Goal: Task Accomplishment & Management: Use online tool/utility

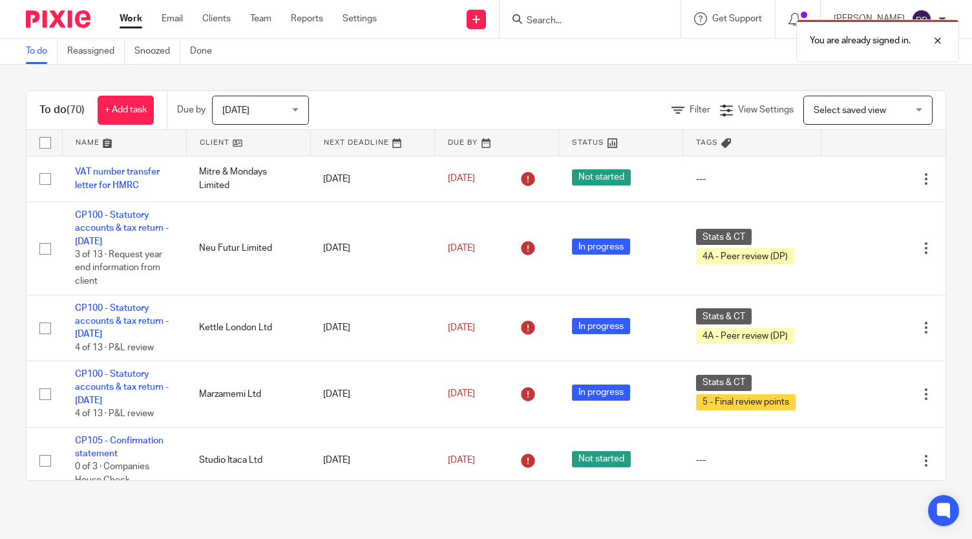
click at [600, 21] on div "You are already signed in." at bounding box center [722, 37] width 473 height 49
click at [562, 16] on div "You are already signed in." at bounding box center [722, 37] width 473 height 49
click at [561, 17] on div "You are already signed in." at bounding box center [722, 37] width 473 height 49
click at [560, 19] on div "You are already signed in." at bounding box center [722, 37] width 473 height 49
click at [936, 41] on div at bounding box center [928, 41] width 35 height 16
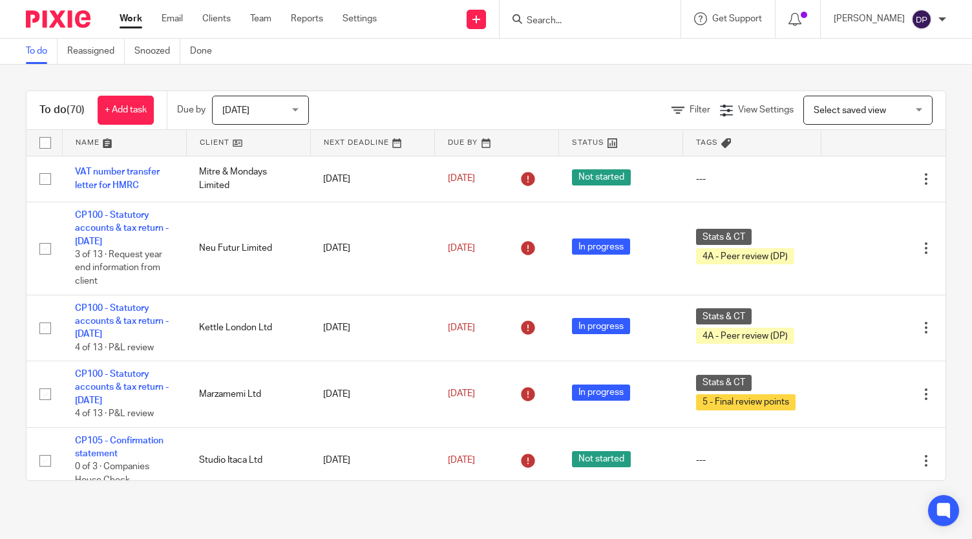
click at [566, 18] on input "Search" at bounding box center [583, 22] width 116 height 12
type input "xin li"
click at [580, 70] on link at bounding box center [603, 70] width 160 height 19
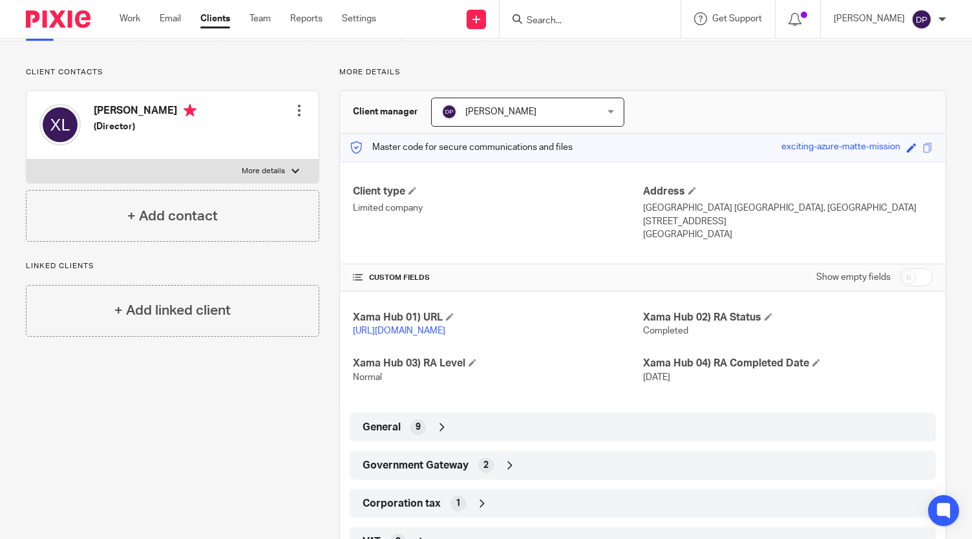
click at [426, 472] on span "Government Gateway" at bounding box center [416, 466] width 106 height 14
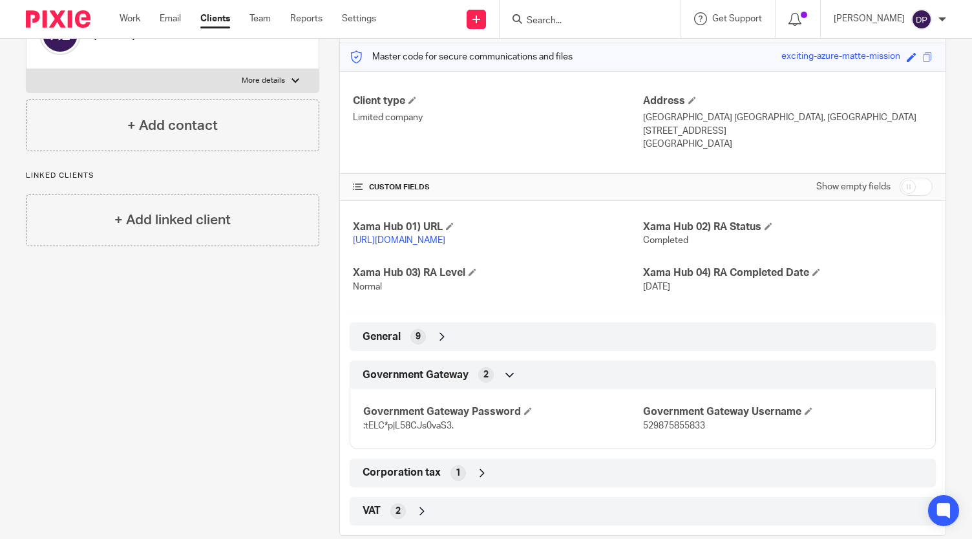
scroll to position [195, 0]
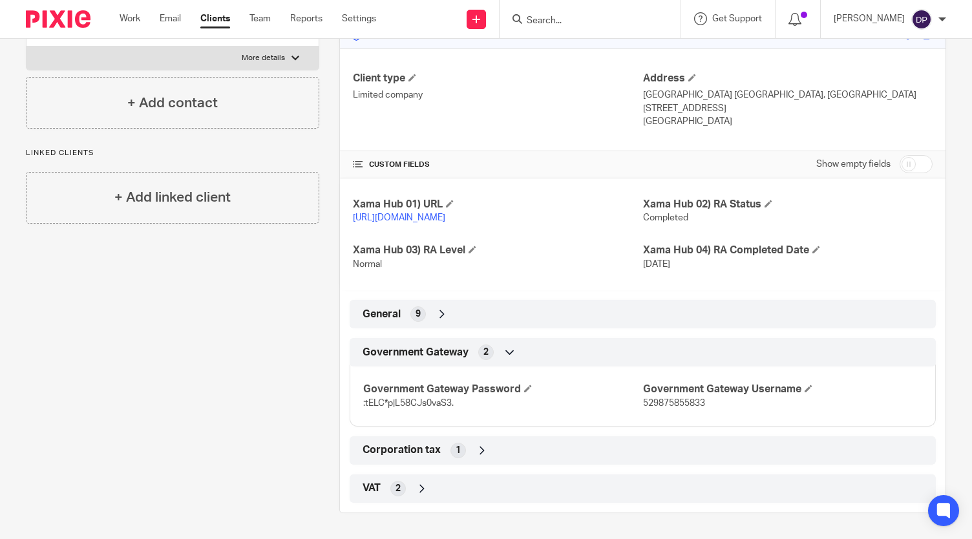
click at [685, 403] on span "529875855833" at bounding box center [674, 403] width 62 height 9
copy span "529875855833"
drag, startPoint x: 459, startPoint y: 405, endPoint x: 330, endPoint y: 414, distance: 129.0
click at [330, 414] on div "More details Client manager Daniel Plumb Daniel Plumb Daniel Plumb Gergana Lamb…" at bounding box center [632, 233] width 627 height 559
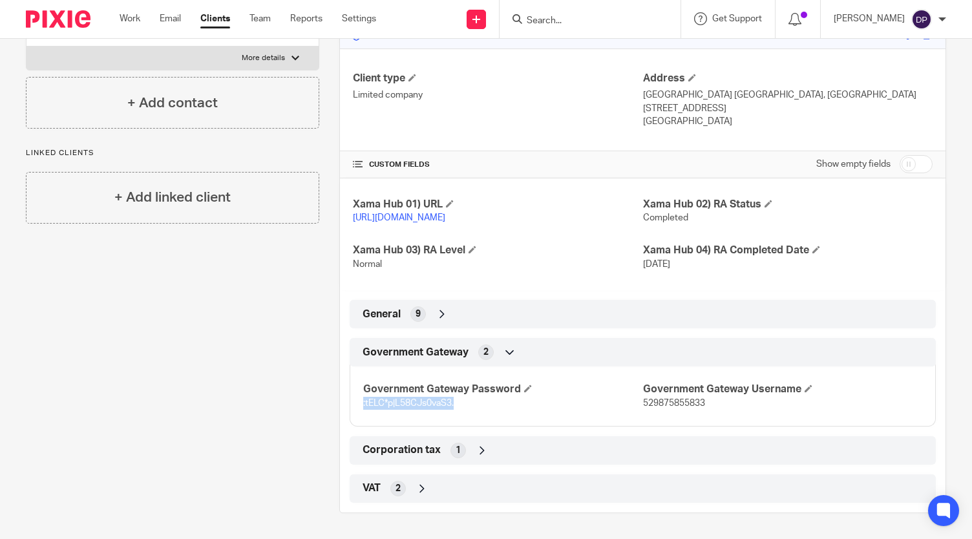
copy span ":tELC*p|L58CJs0vaS3."
click at [578, 19] on input "Search" at bounding box center [583, 22] width 116 height 12
type input "c"
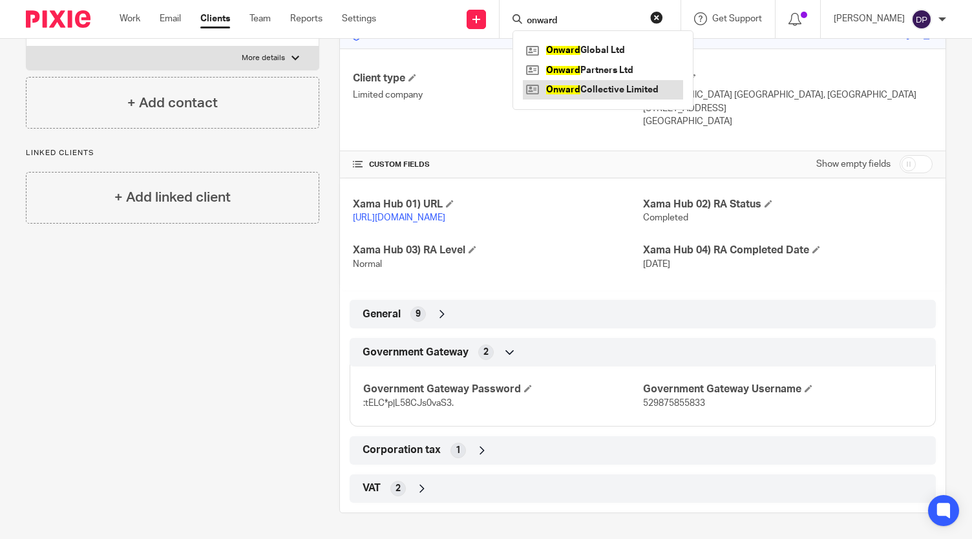
type input "onward"
click at [604, 95] on link at bounding box center [603, 89] width 160 height 19
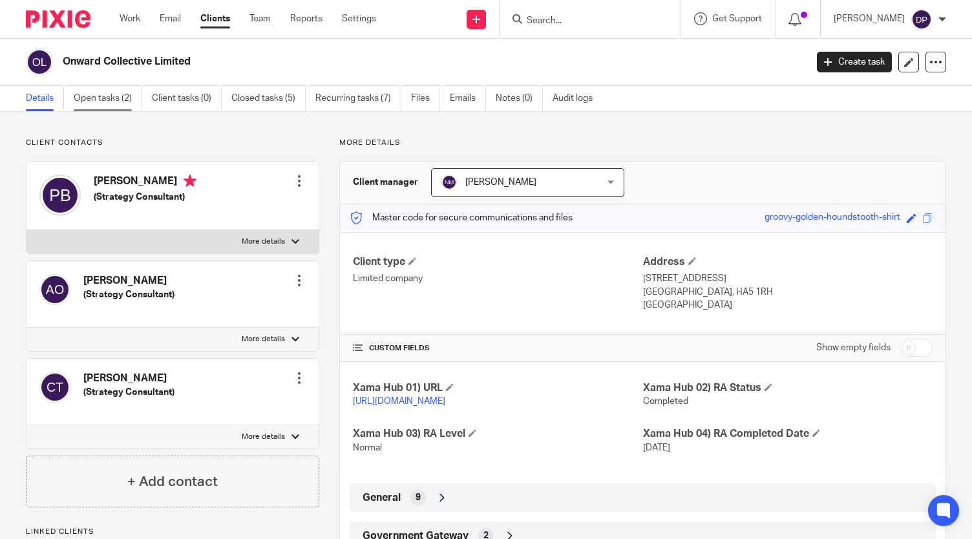
click at [135, 106] on link "Open tasks (2)" at bounding box center [108, 98] width 69 height 25
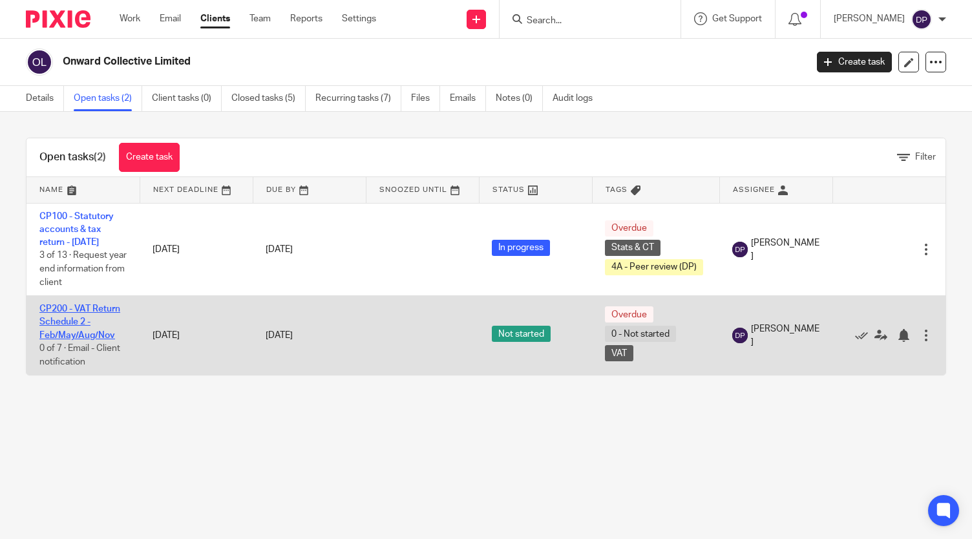
click at [63, 322] on link "CP200 - VAT Return Schedule 2 - Feb/May/Aug/Nov" at bounding box center [79, 322] width 81 height 36
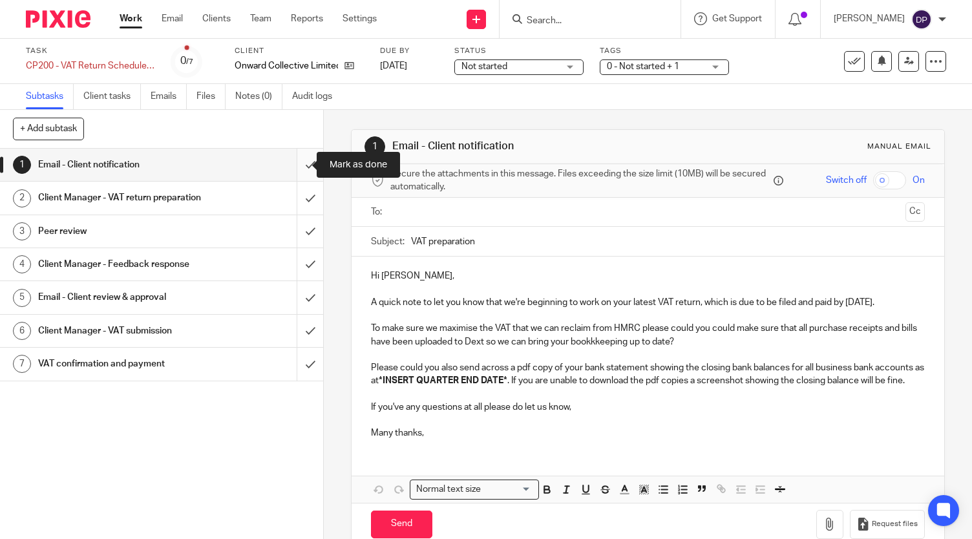
click at [299, 167] on input "submit" at bounding box center [161, 165] width 323 height 32
click at [293, 202] on input "submit" at bounding box center [161, 198] width 323 height 32
click at [293, 244] on input "submit" at bounding box center [161, 231] width 323 height 32
click at [304, 280] on input "submit" at bounding box center [161, 264] width 323 height 32
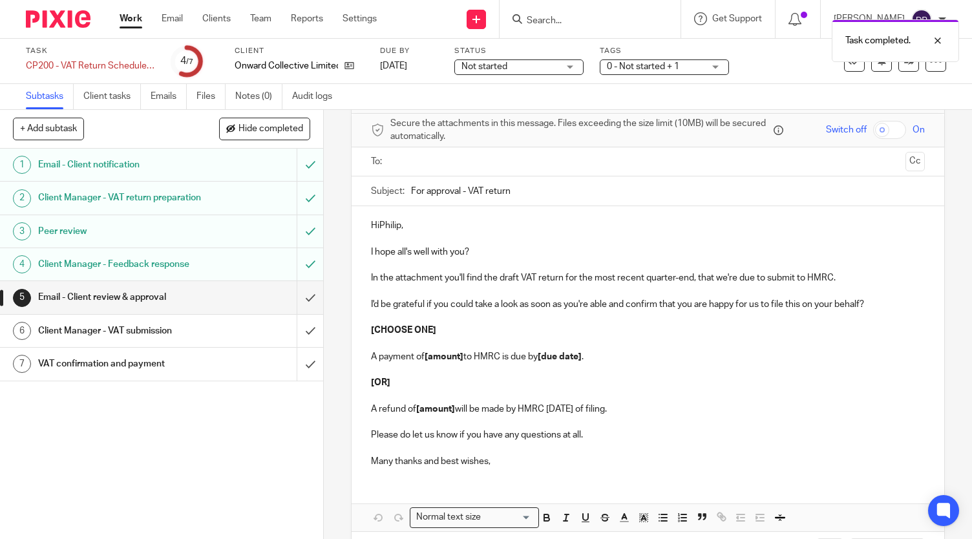
scroll to position [102, 0]
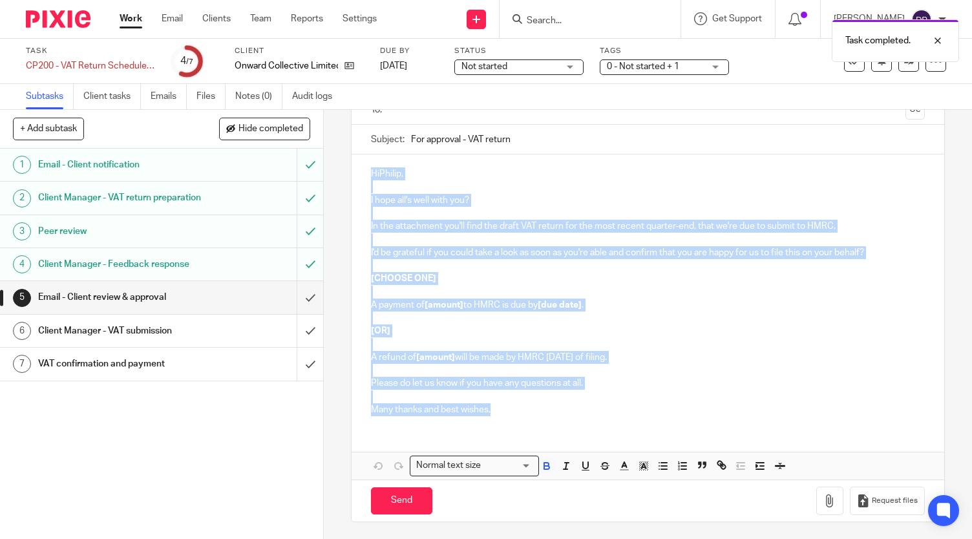
drag, startPoint x: 505, startPoint y: 419, endPoint x: 348, endPoint y: 156, distance: 306.9
click at [352, 156] on div "HiPhilip, I hope all's well with you? In the attachment you'll find the draft V…" at bounding box center [648, 289] width 593 height 271
copy div "HiPhilip, I hope all's well with you? In the attachment you'll find the draft V…"
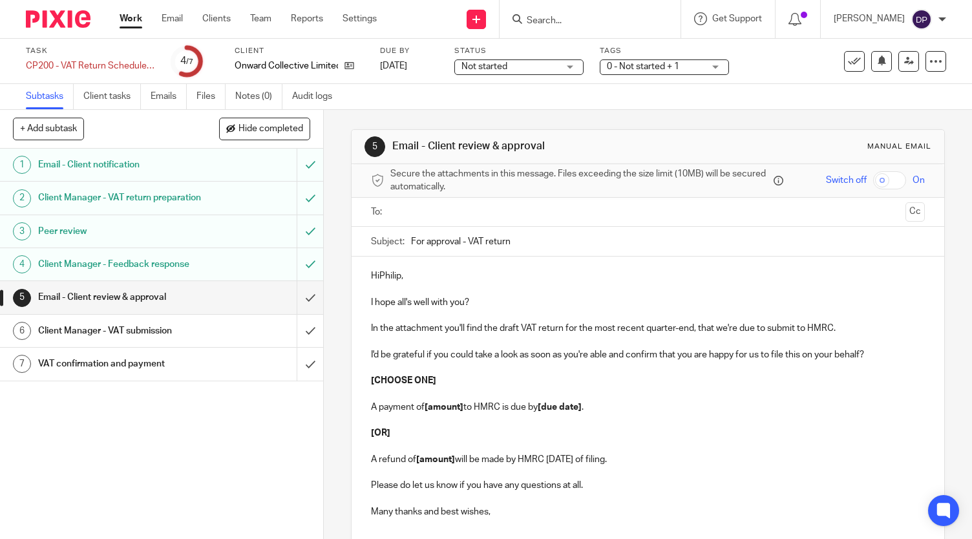
click at [610, 14] on form at bounding box center [594, 19] width 138 height 16
click at [590, 30] on div at bounding box center [590, 19] width 181 height 38
click at [597, 16] on input "Search" at bounding box center [583, 22] width 116 height 12
type input "xin"
click at [600, 70] on link at bounding box center [603, 70] width 160 height 19
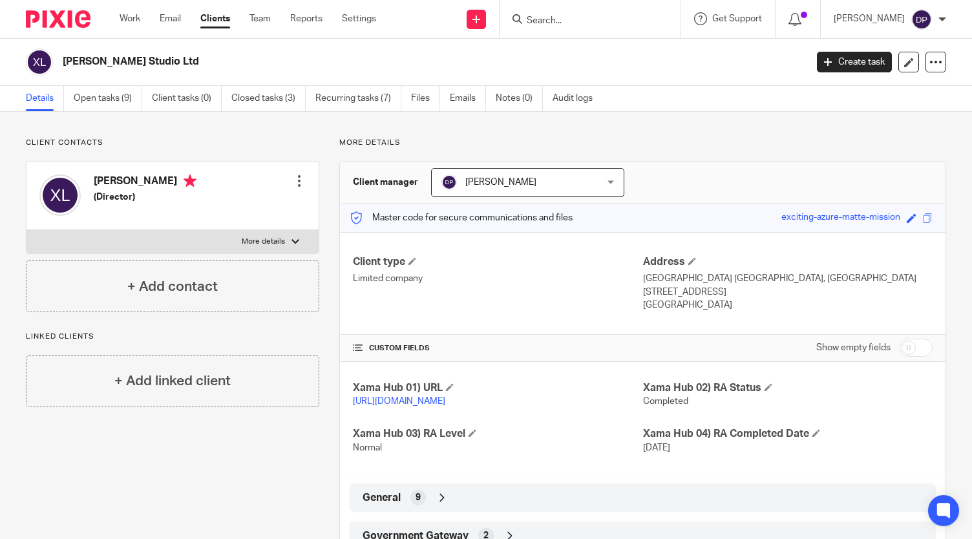
click at [603, 21] on input "Search" at bounding box center [583, 22] width 116 height 12
type input "xin"
click at [595, 75] on link at bounding box center [603, 70] width 160 height 19
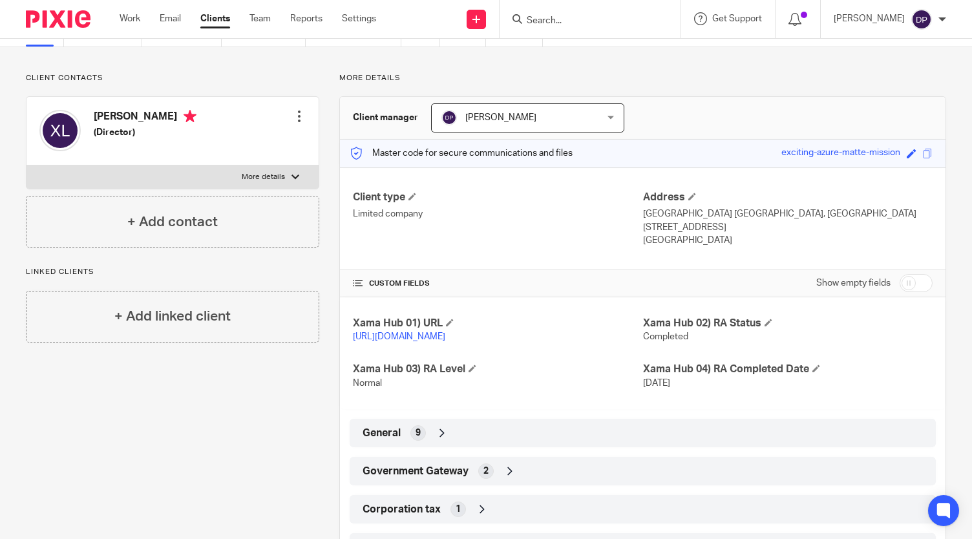
scroll to position [135, 0]
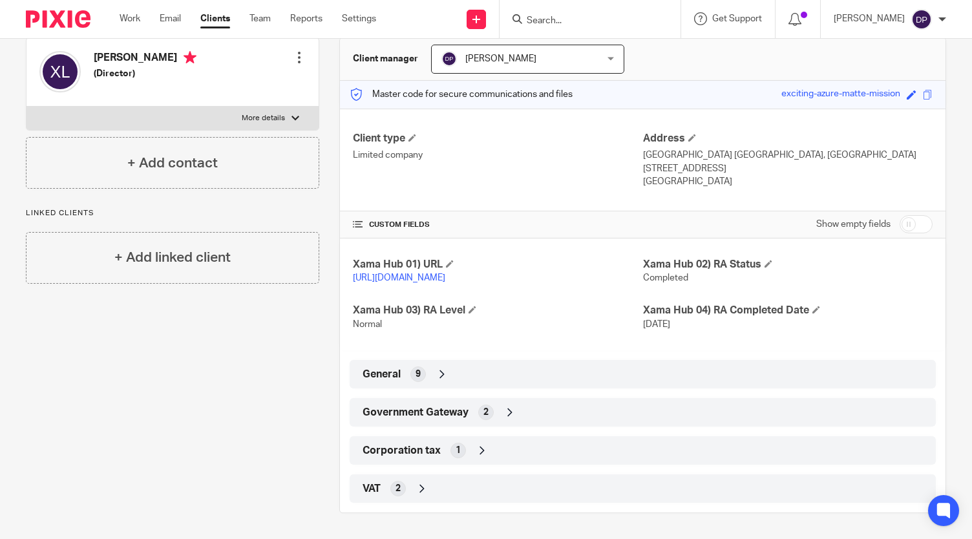
click at [492, 408] on div "Government Gateway 2" at bounding box center [642, 412] width 567 height 22
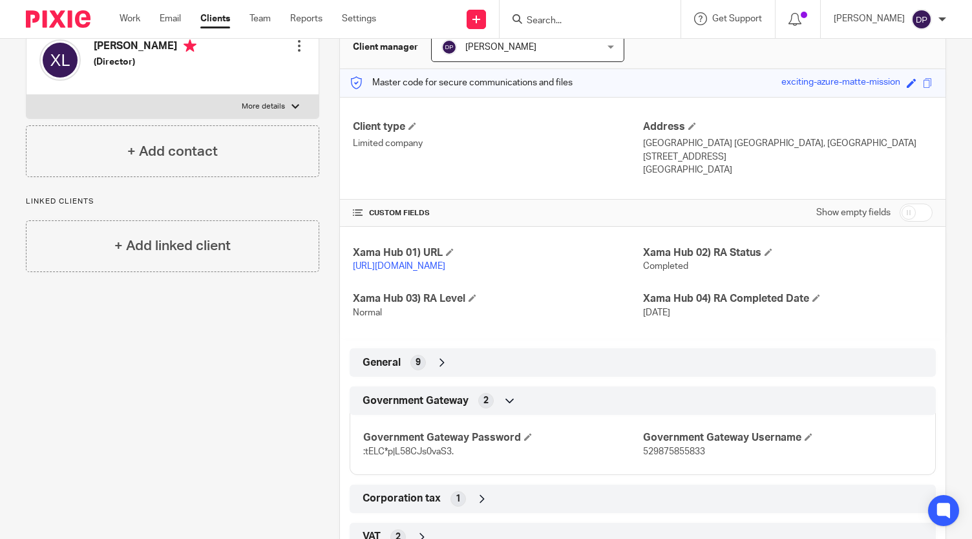
click at [651, 456] on span "529875855833" at bounding box center [674, 451] width 62 height 9
copy span "529875855833"
drag, startPoint x: 452, startPoint y: 467, endPoint x: 358, endPoint y: 464, distance: 94.4
click at [358, 464] on div "Government Gateway Password :tELC*p|L58CJs0vaS3. Government Gateway Username 52…" at bounding box center [643, 440] width 586 height 70
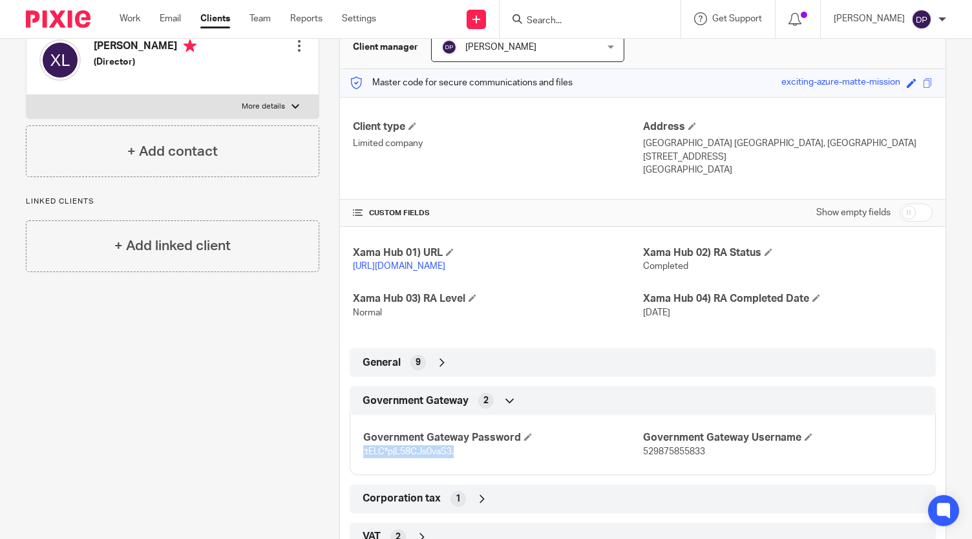
copy span ":tELC*p|L58CJs0vaS3."
click at [659, 456] on span "529875855833" at bounding box center [674, 451] width 62 height 9
copy span "529875855833"
